Goal: Find specific page/section: Find specific page/section

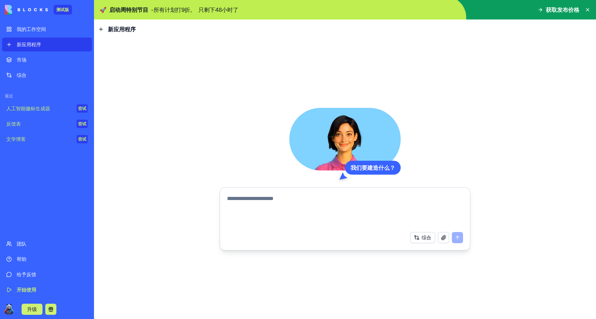
click at [44, 64] on link "市场" at bounding box center [47, 60] width 90 height 14
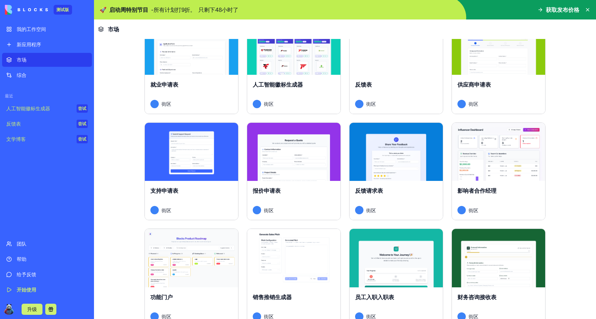
scroll to position [509, 0]
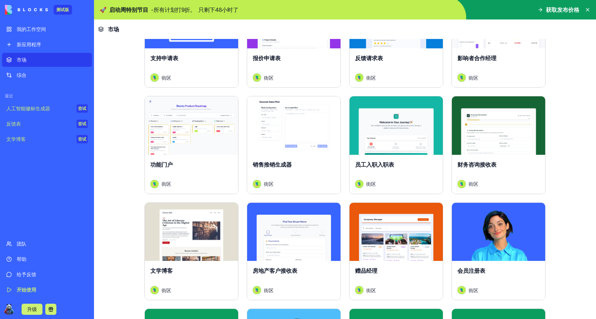
click at [52, 47] on div "新应用程序" at bounding box center [52, 44] width 71 height 7
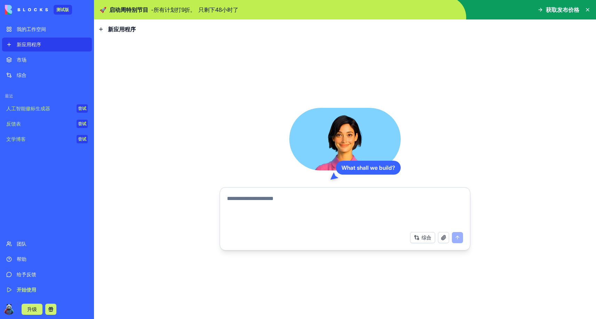
click at [44, 34] on link "我的工作空间" at bounding box center [47, 29] width 90 height 14
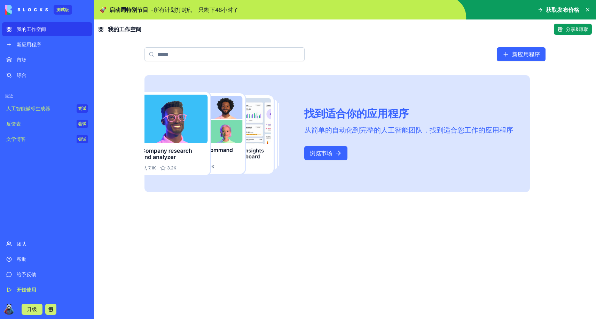
click at [304, 146] on link "浏览市场" at bounding box center [325, 153] width 43 height 14
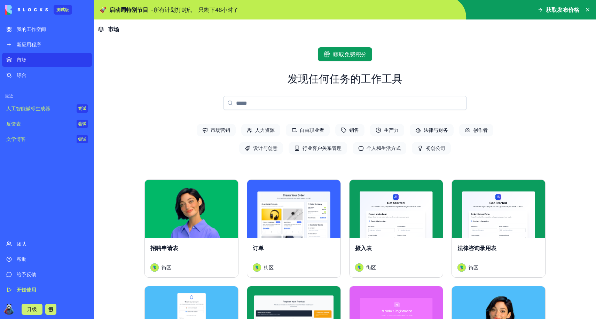
click at [271, 132] on span "人力资源" at bounding box center [260, 130] width 39 height 13
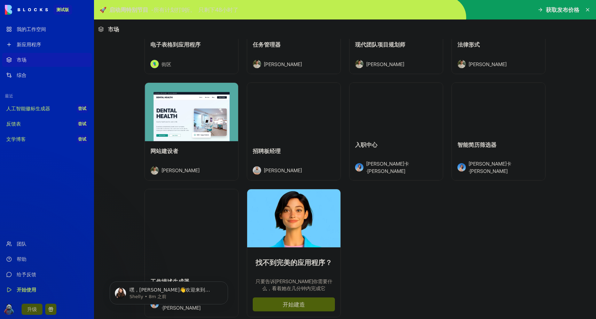
click at [406, 114] on button "探索" at bounding box center [396, 112] width 45 height 14
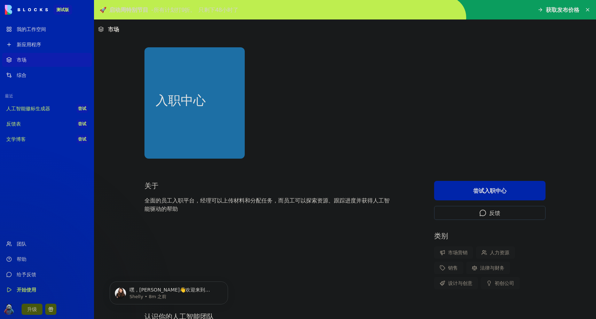
click at [471, 190] on button "尝试 入职中心" at bounding box center [489, 190] width 111 height 19
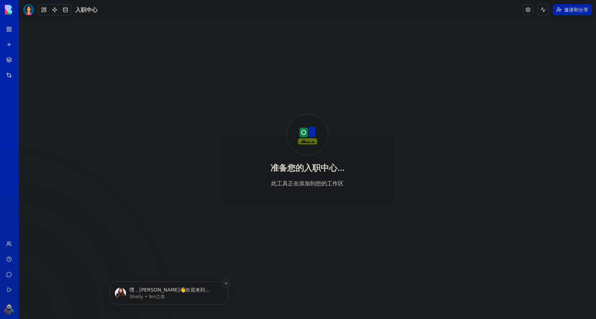
click at [227, 284] on icon "关闭通知" at bounding box center [226, 284] width 4 height 4
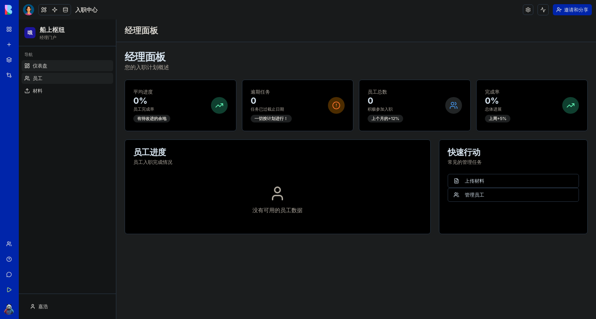
click at [61, 74] on link "员工" at bounding box center [68, 78] width 92 height 11
